Goal: Use online tool/utility: Utilize a website feature to perform a specific function

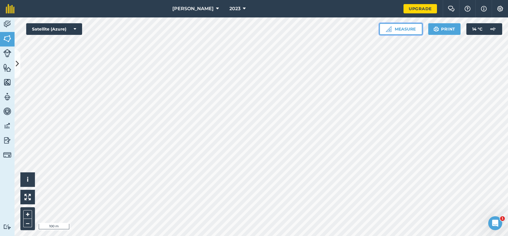
click at [412, 32] on button "Measure" at bounding box center [400, 29] width 43 height 12
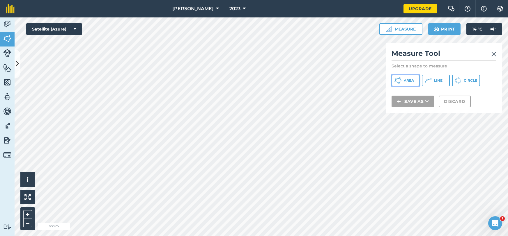
click at [404, 83] on button "Area" at bounding box center [405, 81] width 28 height 12
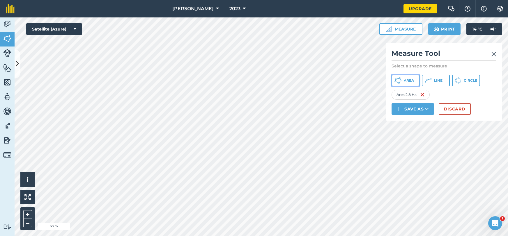
click at [406, 81] on span "Area" at bounding box center [409, 80] width 10 height 5
click at [419, 111] on button "Save as" at bounding box center [412, 109] width 42 height 12
click at [413, 150] on link "Note" at bounding box center [412, 148] width 41 height 13
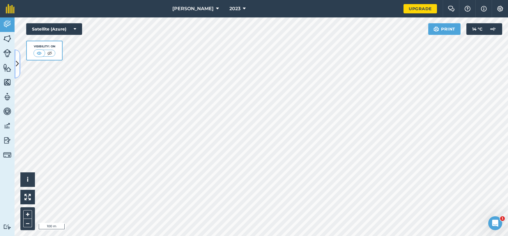
click at [17, 63] on icon at bounding box center [17, 64] width 3 height 10
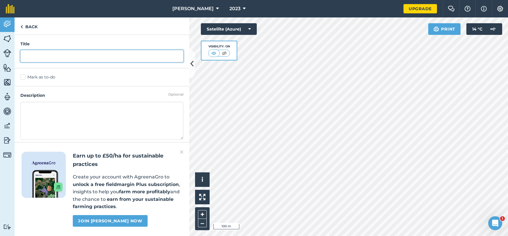
click at [68, 61] on input "text" at bounding box center [101, 56] width 163 height 12
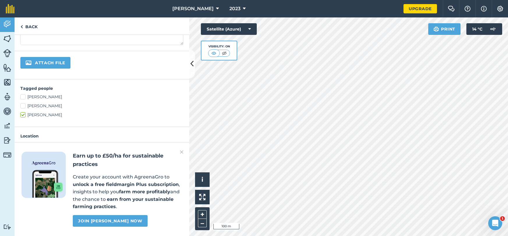
scroll to position [125, 0]
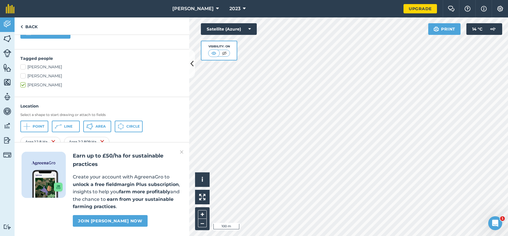
type input "3"
click at [182, 153] on img at bounding box center [181, 152] width 3 height 7
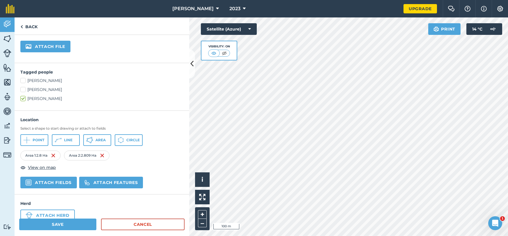
scroll to position [116, 0]
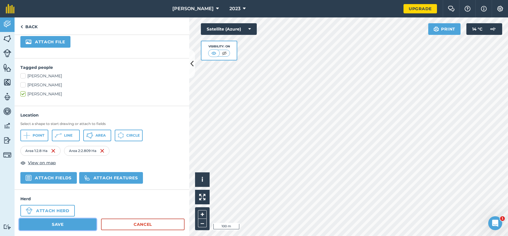
click at [83, 225] on button "Save" at bounding box center [57, 225] width 77 height 12
